Goal: Transaction & Acquisition: Purchase product/service

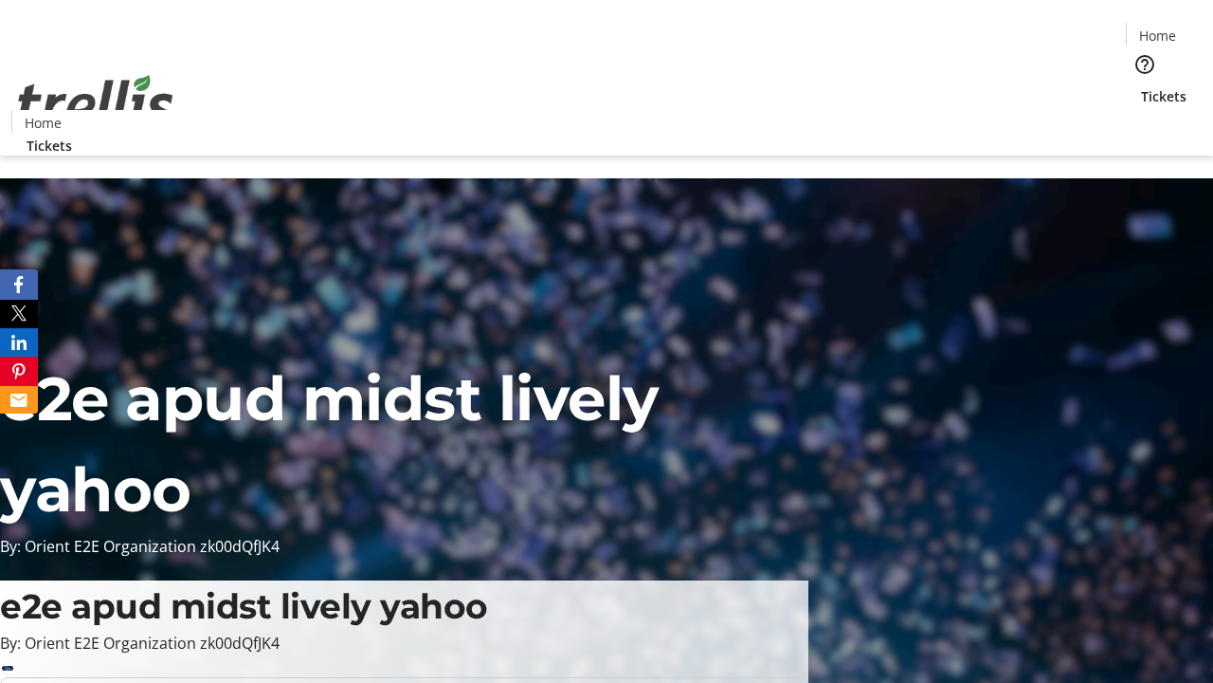
click at [1141, 86] on span "Tickets" at bounding box center [1164, 96] width 46 height 20
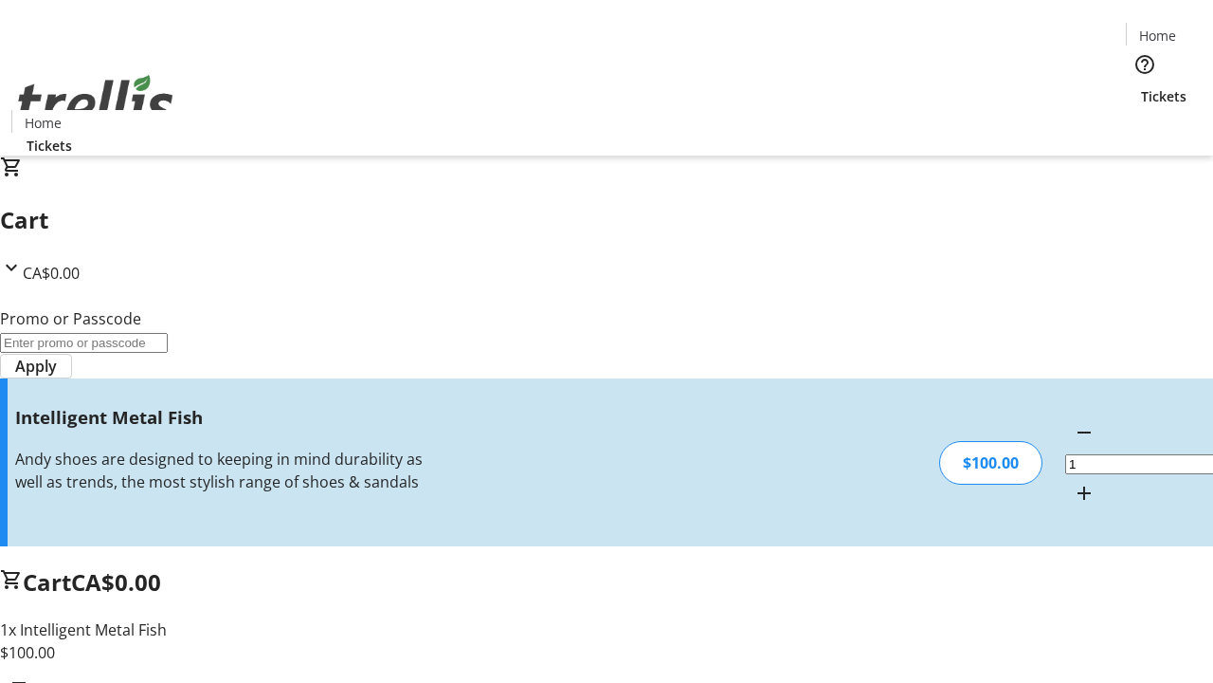
type input "FREE"
